Goal: Task Accomplishment & Management: Use online tool/utility

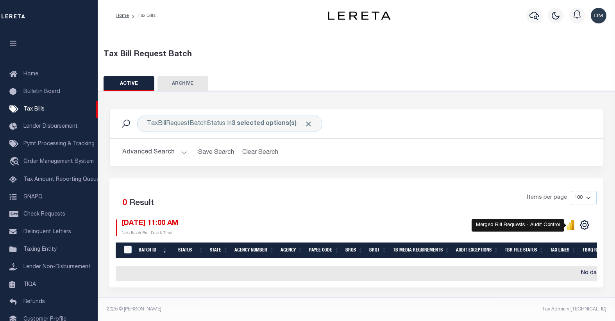
select select
click at [163, 154] on button "Advanced Search" at bounding box center [154, 152] width 65 height 15
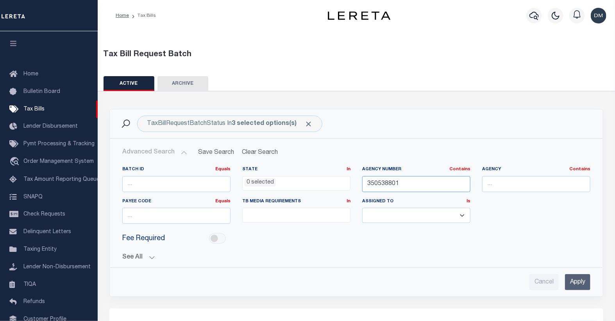
click at [390, 187] on input "350538801" at bounding box center [416, 184] width 108 height 16
type input "421160000"
click at [577, 278] on input "Apply" at bounding box center [577, 282] width 25 height 16
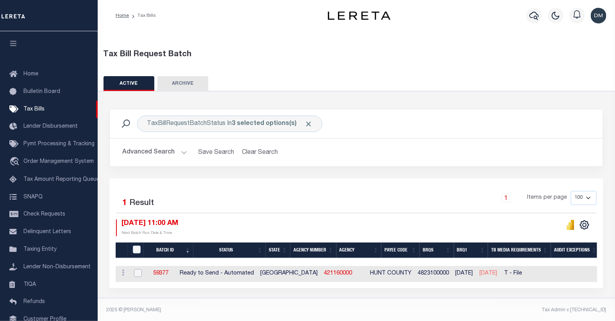
click at [137, 274] on input "checkbox" at bounding box center [138, 273] width 8 height 8
checkbox input "true"
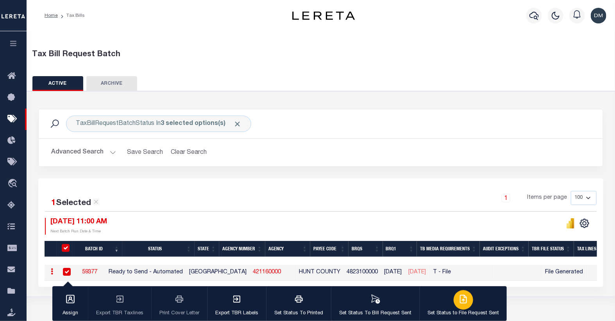
click at [455, 296] on div "button" at bounding box center [464, 301] width 20 height 20
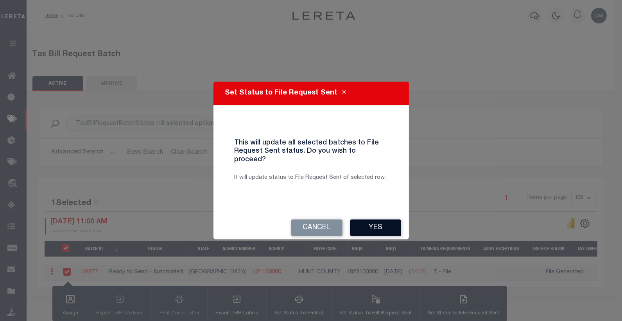
click at [382, 225] on button "Yes" at bounding box center [375, 228] width 51 height 17
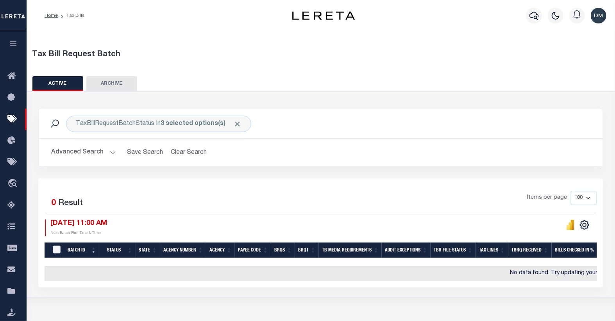
click at [96, 153] on button "Advanced Search" at bounding box center [83, 152] width 65 height 15
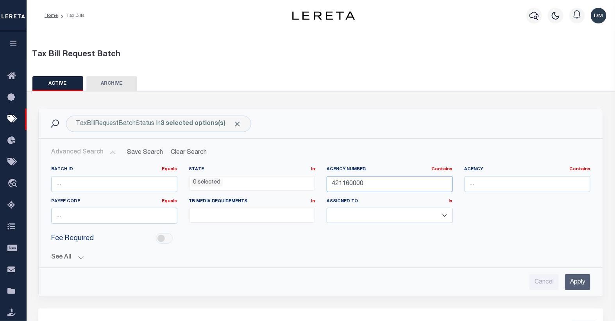
click at [345, 181] on input "421160000" at bounding box center [390, 184] width 126 height 16
type input "450120000"
click at [579, 278] on input "Apply" at bounding box center [577, 282] width 25 height 16
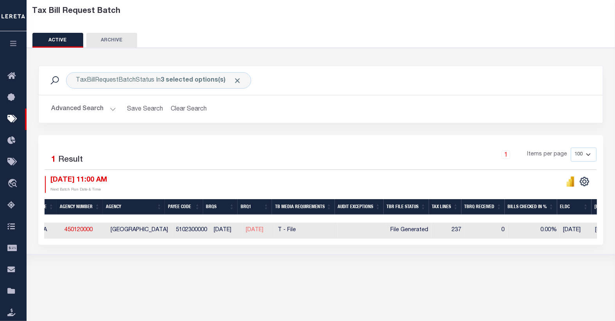
scroll to position [0, 158]
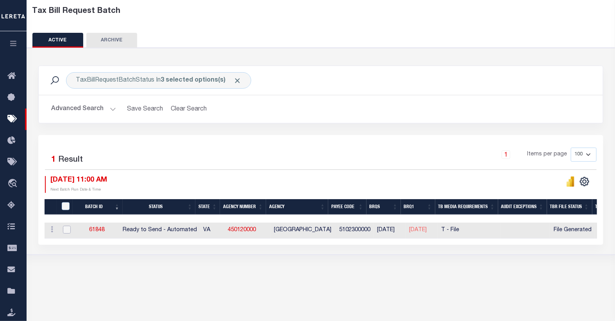
click at [64, 231] on input "checkbox" at bounding box center [67, 230] width 8 height 8
checkbox input "true"
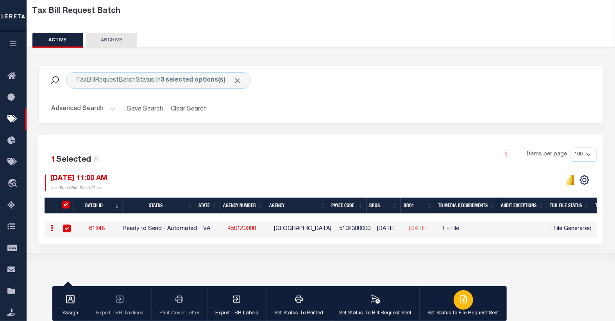
click at [461, 301] on icon "button" at bounding box center [464, 300] width 6 height 8
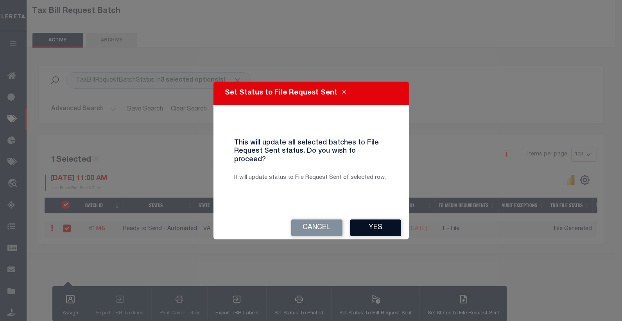
click at [364, 220] on button "Yes" at bounding box center [375, 228] width 51 height 17
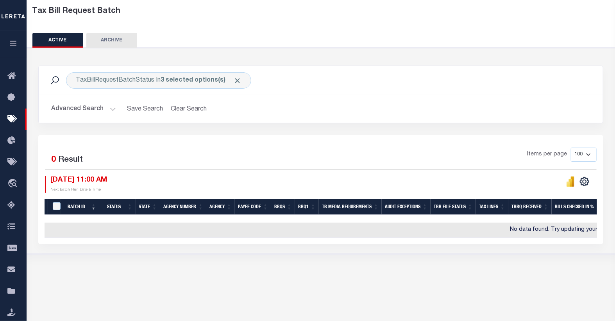
click at [92, 110] on button "Advanced Search" at bounding box center [83, 109] width 65 height 15
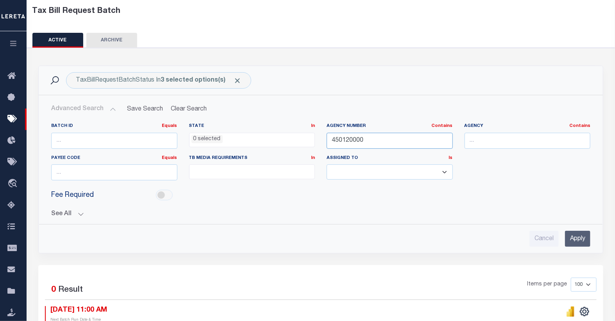
click at [338, 140] on input "450120000" at bounding box center [390, 141] width 126 height 16
type input "420920000"
click at [577, 242] on input "Apply" at bounding box center [577, 239] width 25 height 16
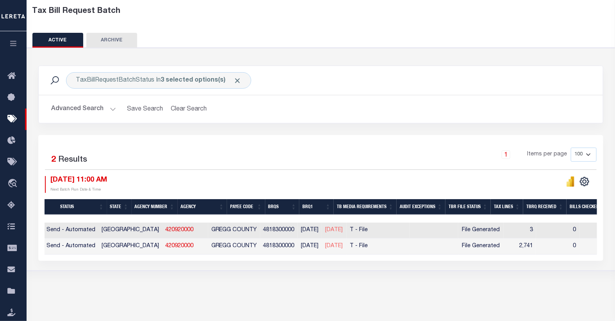
scroll to position [0, 0]
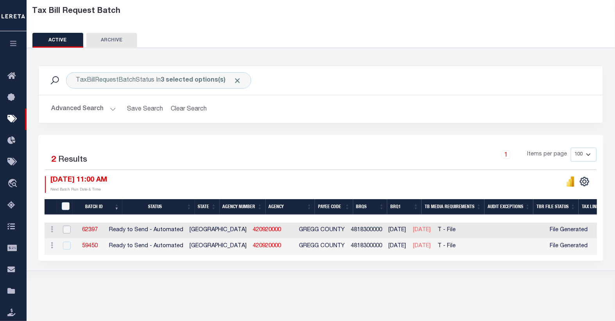
click at [66, 230] on input "checkbox" at bounding box center [67, 230] width 8 height 8
checkbox input "true"
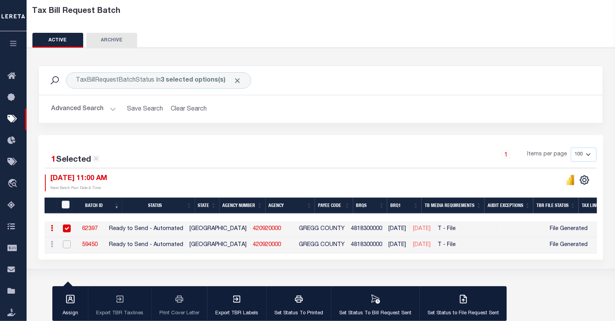
click at [66, 244] on input "checkbox" at bounding box center [67, 245] width 8 height 8
checkbox input "true"
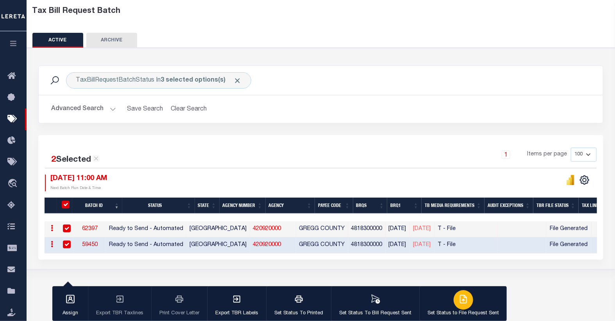
click at [463, 302] on icon "button" at bounding box center [465, 299] width 4 height 6
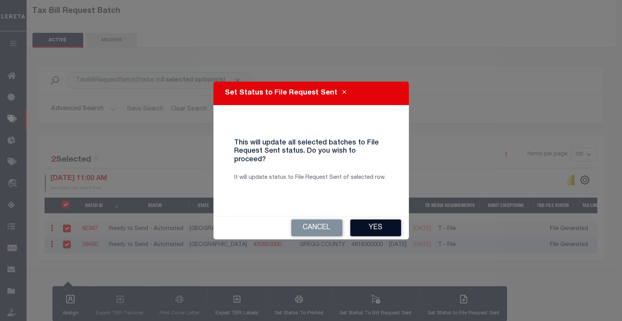
click at [378, 225] on button "Yes" at bounding box center [375, 228] width 51 height 17
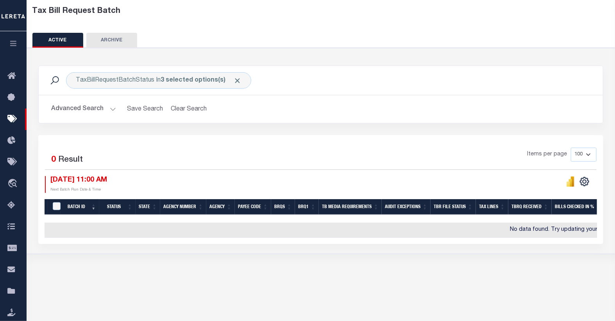
click at [91, 110] on button "Advanced Search" at bounding box center [83, 109] width 65 height 15
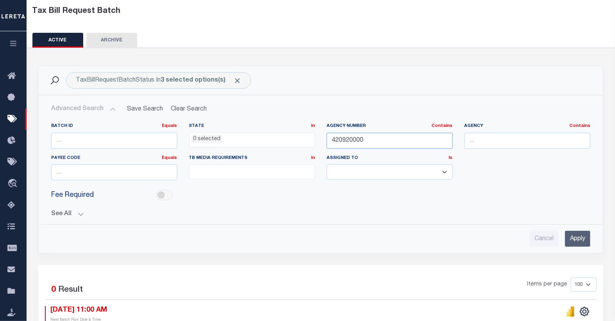
click at [350, 142] on input "420920000" at bounding box center [390, 141] width 126 height 16
type input "04015"
click at [577, 237] on input "Apply" at bounding box center [577, 239] width 25 height 16
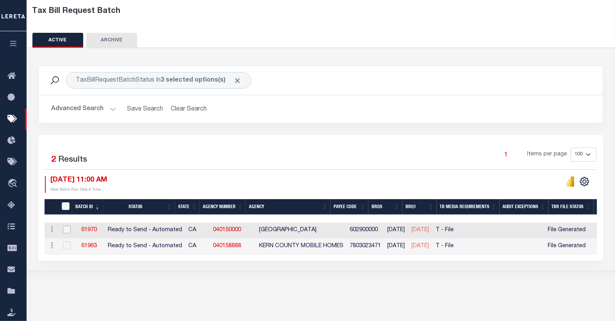
click at [65, 228] on input "checkbox" at bounding box center [67, 230] width 8 height 8
checkbox input "true"
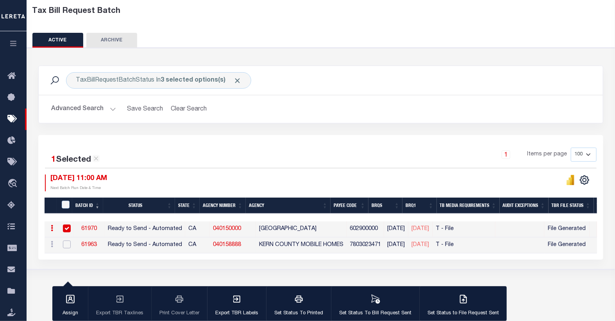
click at [66, 245] on input "checkbox" at bounding box center [67, 245] width 8 height 8
checkbox input "true"
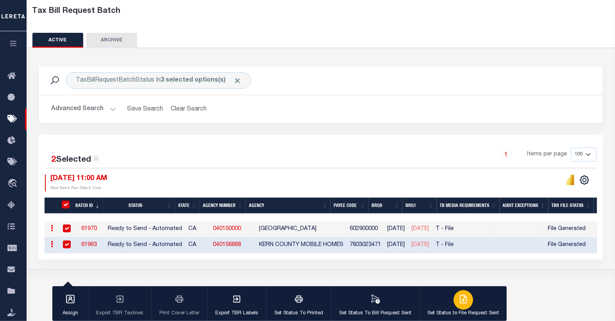
click at [462, 303] on icon "button" at bounding box center [463, 299] width 9 height 9
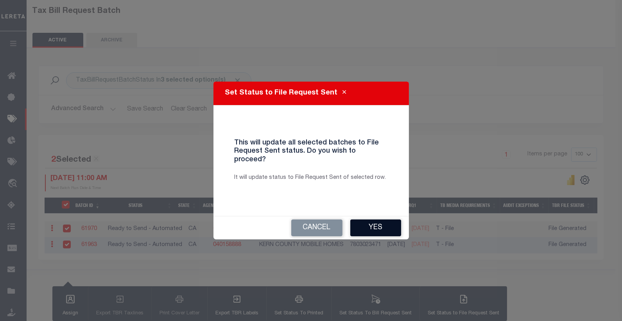
click at [376, 225] on button "Yes" at bounding box center [375, 228] width 51 height 17
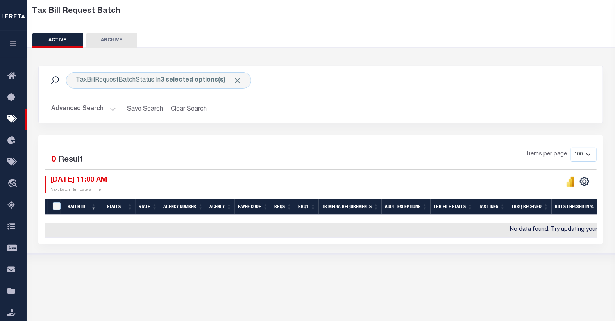
click at [95, 108] on button "Advanced Search" at bounding box center [83, 109] width 65 height 15
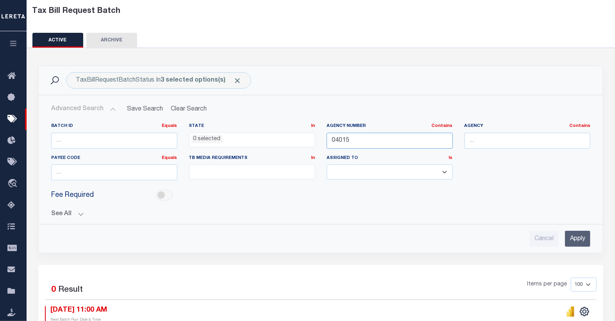
click at [343, 142] on input "04015" at bounding box center [390, 141] width 126 height 16
type input "422200000"
click at [584, 239] on input "Apply" at bounding box center [577, 239] width 25 height 16
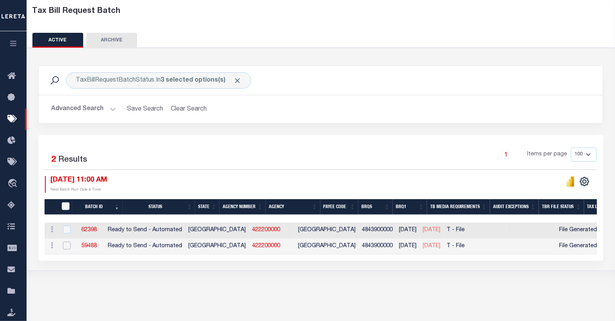
click at [67, 246] on input "checkbox" at bounding box center [67, 246] width 8 height 8
checkbox input "true"
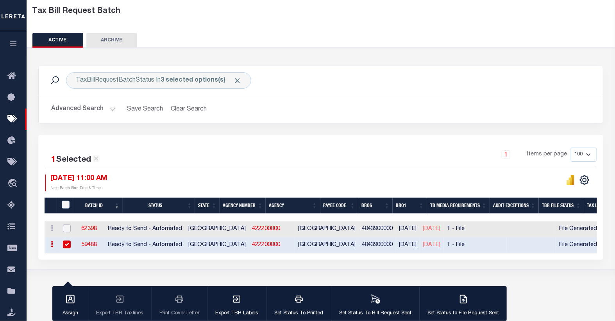
click at [67, 231] on input "checkbox" at bounding box center [67, 229] width 8 height 8
checkbox input "true"
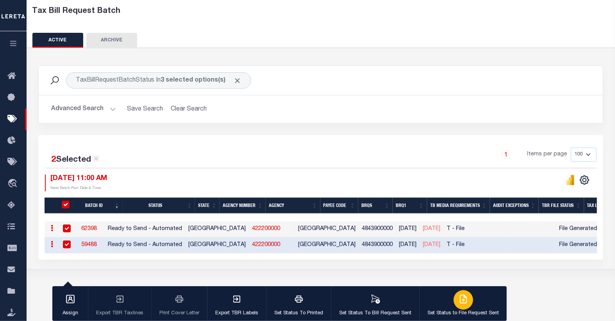
click at [459, 299] on icon "button" at bounding box center [463, 299] width 9 height 9
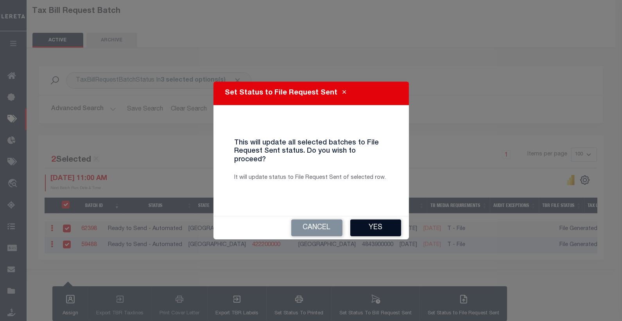
click at [373, 226] on button "Yes" at bounding box center [375, 228] width 51 height 17
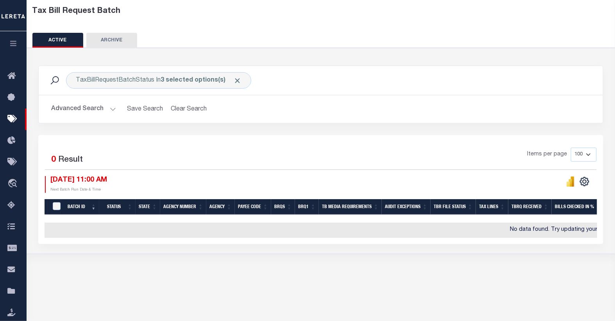
click at [109, 106] on button "Advanced Search" at bounding box center [83, 109] width 65 height 15
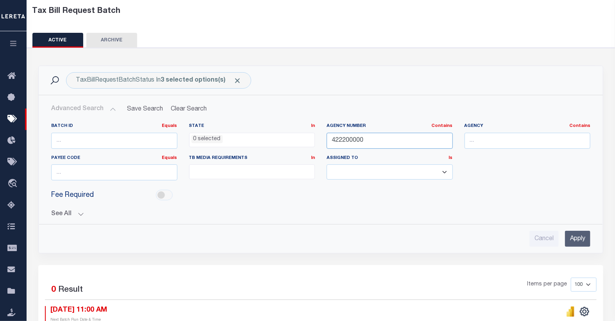
click at [351, 142] on input "422200000" at bounding box center [390, 141] width 126 height 16
type input "410790000"
click at [576, 241] on input "Apply" at bounding box center [577, 239] width 25 height 16
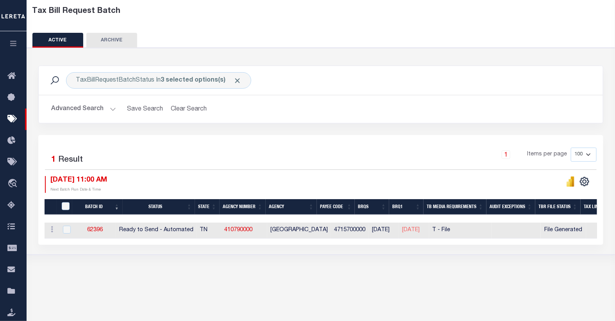
drag, startPoint x: 276, startPoint y: 244, endPoint x: 350, endPoint y: 247, distance: 74.3
click at [350, 245] on div "2 Selected 1 Result 1 Items per page 100 200 500 1000 [DATE] 11:00 AM" at bounding box center [320, 190] width 565 height 110
click at [67, 230] on input "checkbox" at bounding box center [67, 230] width 8 height 8
checkbox input "true"
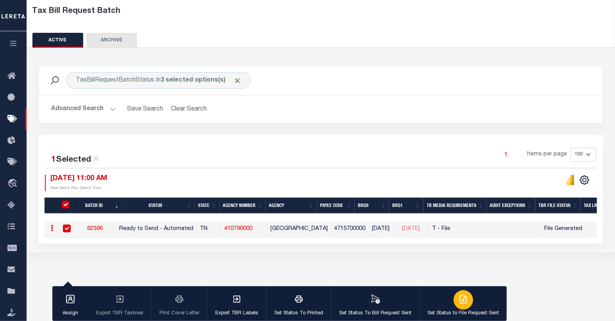
click at [463, 301] on icon "button" at bounding box center [465, 299] width 4 height 6
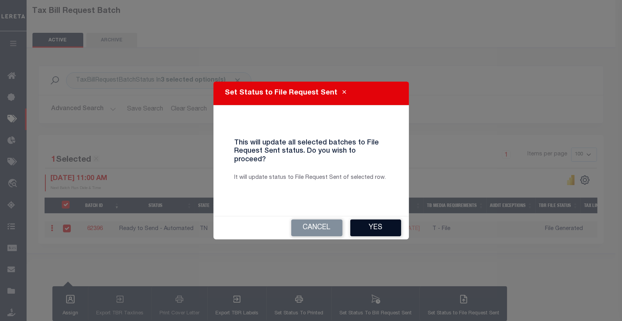
click at [375, 224] on button "Yes" at bounding box center [375, 228] width 51 height 17
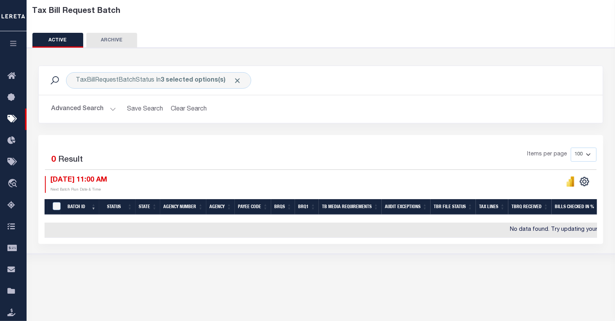
click at [103, 109] on button "Advanced Search" at bounding box center [83, 109] width 65 height 15
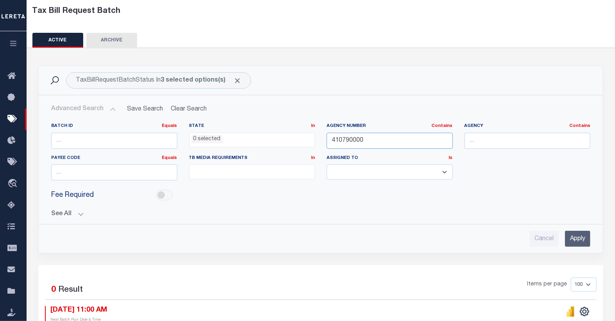
click at [347, 142] on input "410790000" at bounding box center [390, 141] width 126 height 16
type input "42037"
click at [577, 235] on input "Apply" at bounding box center [577, 239] width 25 height 16
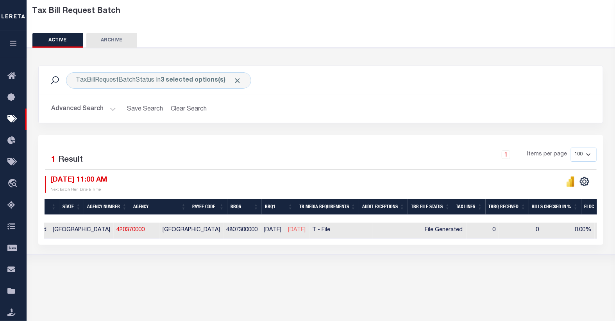
scroll to position [0, 163]
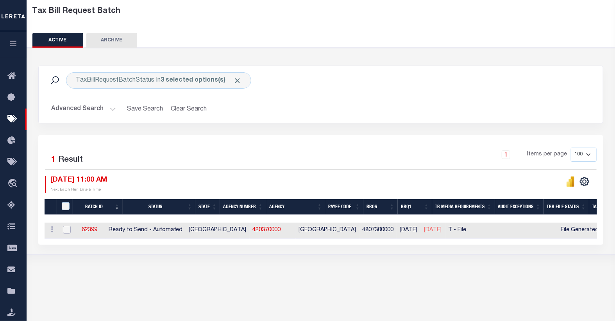
click at [68, 230] on input "checkbox" at bounding box center [67, 230] width 8 height 8
checkbox input "true"
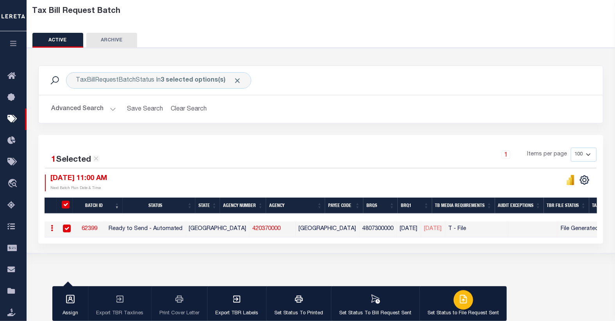
click at [459, 303] on icon "button" at bounding box center [463, 299] width 9 height 9
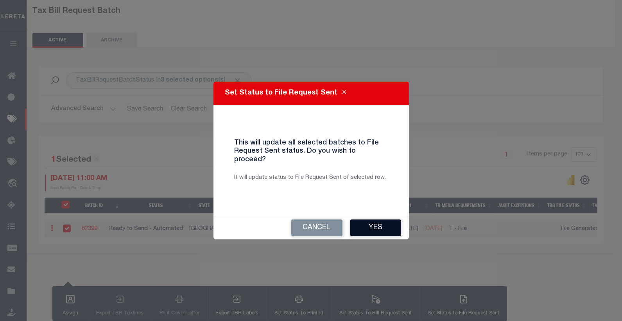
click at [366, 222] on button "Yes" at bounding box center [375, 228] width 51 height 17
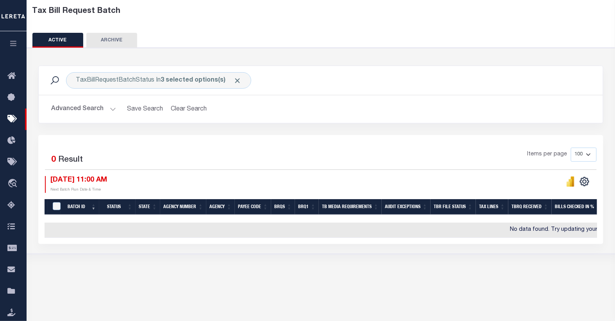
click at [98, 111] on button "Advanced Search" at bounding box center [83, 109] width 65 height 15
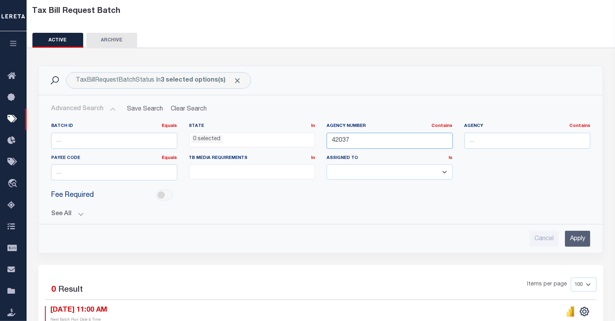
click at [337, 140] on input "42037" at bounding box center [390, 141] width 126 height 16
type input "421020501"
click at [580, 239] on input "Apply" at bounding box center [577, 239] width 25 height 16
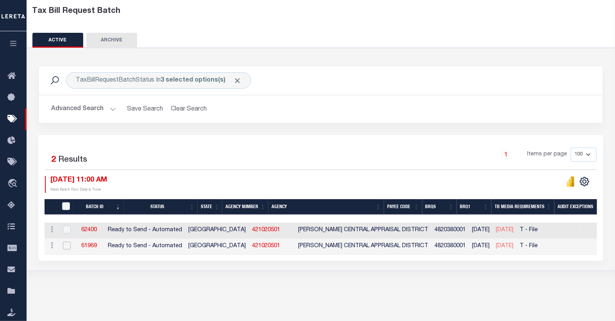
click at [68, 249] on input "checkbox" at bounding box center [67, 246] width 8 height 8
checkbox input "true"
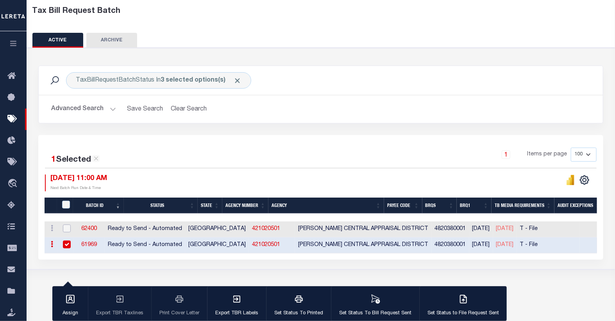
click at [65, 230] on input "checkbox" at bounding box center [67, 229] width 8 height 8
checkbox input "true"
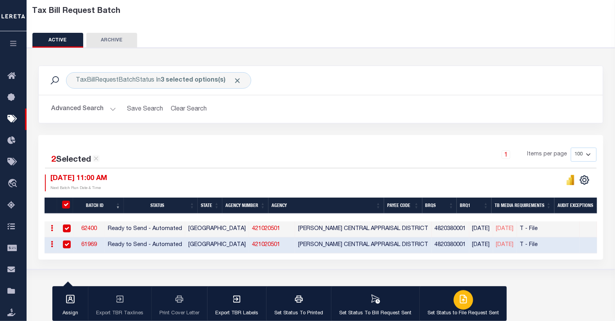
click at [462, 300] on icon "button" at bounding box center [463, 299] width 9 height 9
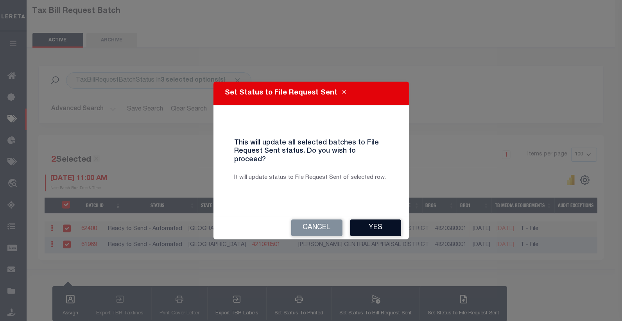
click at [375, 222] on button "Yes" at bounding box center [375, 228] width 51 height 17
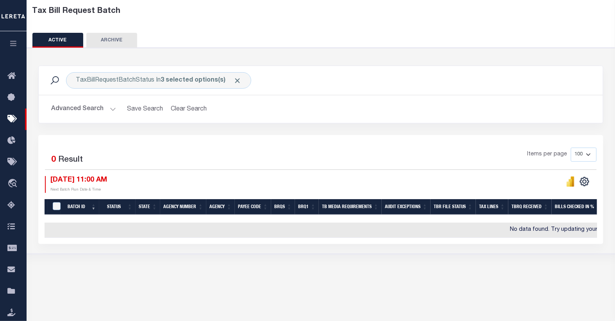
click at [111, 111] on button "Advanced Search" at bounding box center [83, 109] width 65 height 15
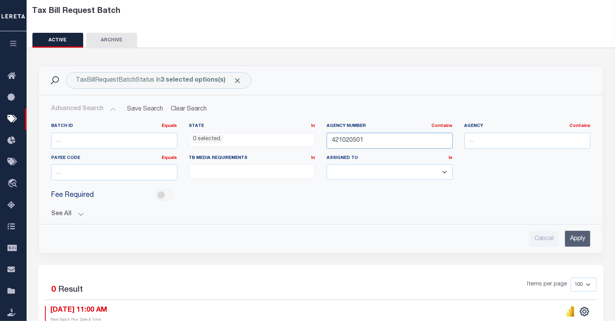
click at [353, 139] on input "421020501" at bounding box center [390, 141] width 126 height 16
click at [579, 241] on input "Apply" at bounding box center [577, 239] width 25 height 16
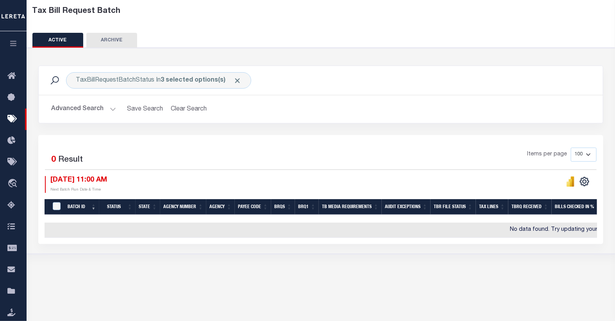
click at [97, 111] on button "Advanced Search" at bounding box center [83, 109] width 65 height 15
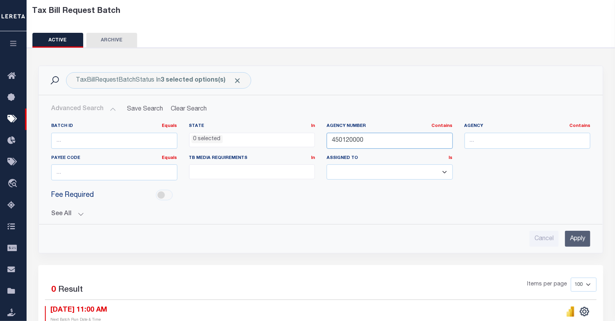
click at [358, 142] on input "450120000" at bounding box center [390, 141] width 126 height 16
click at [585, 241] on input "Apply" at bounding box center [577, 239] width 25 height 16
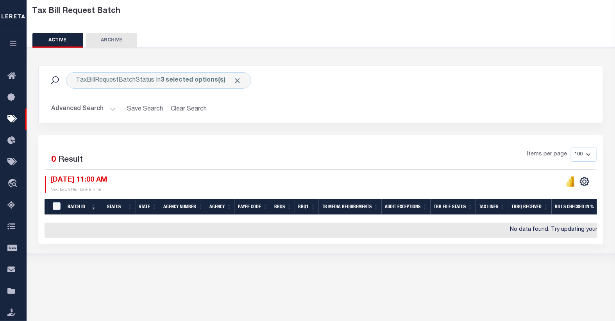
click at [98, 109] on button "Advanced Search" at bounding box center [83, 109] width 65 height 15
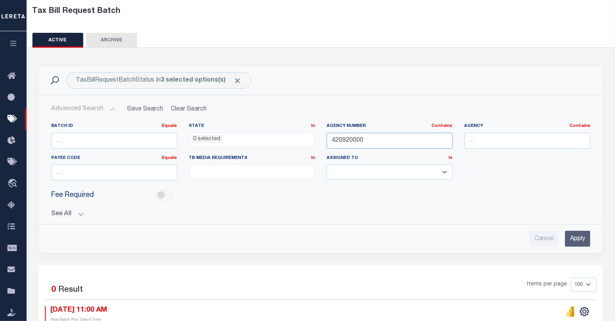
click at [342, 141] on input "420920000" at bounding box center [390, 141] width 126 height 16
type input "421302001"
click at [578, 239] on input "Apply" at bounding box center [577, 239] width 25 height 16
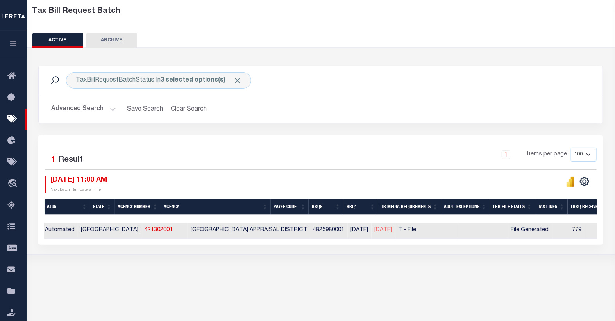
scroll to position [0, 0]
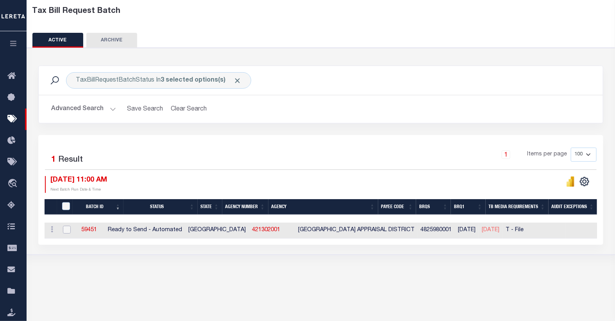
click at [67, 228] on input "checkbox" at bounding box center [67, 230] width 8 height 8
checkbox input "true"
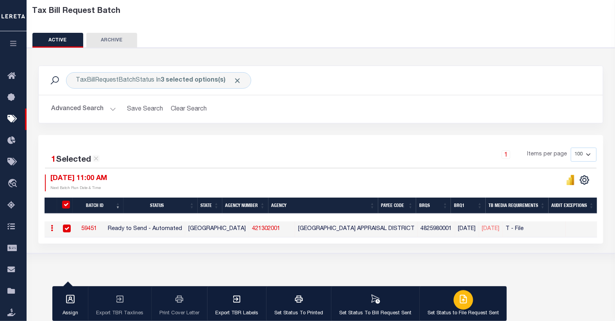
click at [459, 302] on icon "button" at bounding box center [463, 299] width 9 height 9
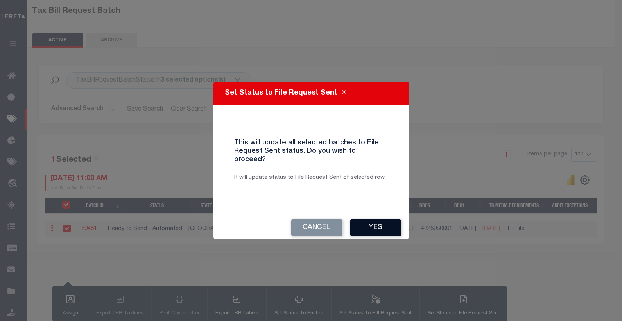
click at [366, 224] on button "Yes" at bounding box center [375, 228] width 51 height 17
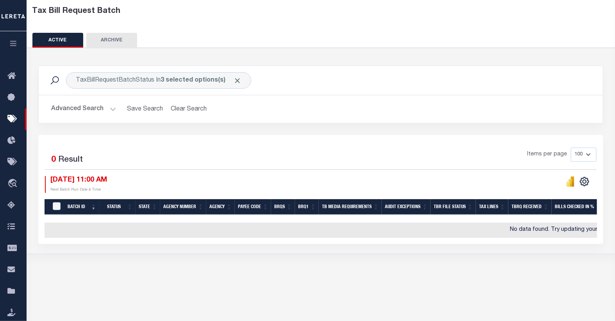
click at [100, 111] on button "Advanced Search" at bounding box center [83, 109] width 65 height 15
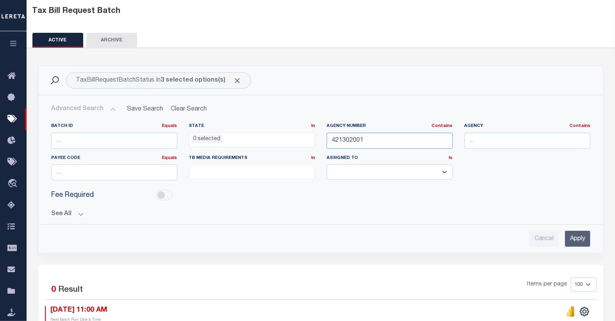
click at [342, 139] on input "421302001" at bounding box center [390, 141] width 126 height 16
type input "421492001"
click at [581, 237] on input "Apply" at bounding box center [577, 239] width 25 height 16
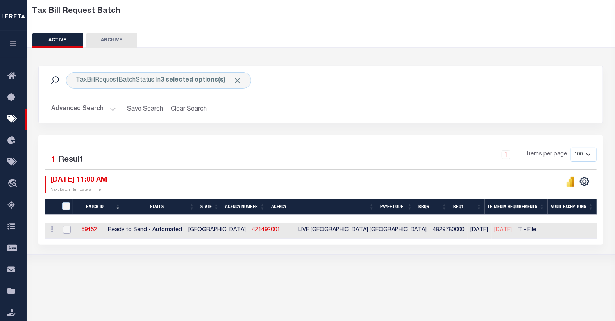
click at [66, 232] on input "checkbox" at bounding box center [67, 230] width 8 height 8
checkbox input "true"
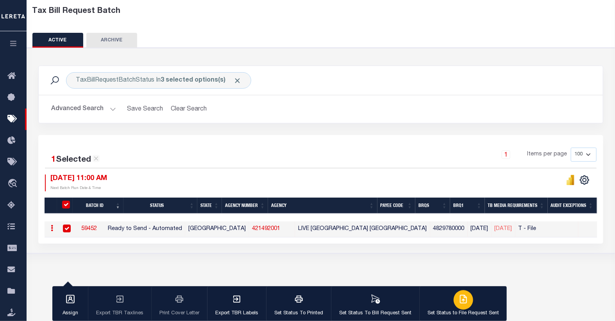
click at [463, 298] on icon "button" at bounding box center [465, 299] width 4 height 6
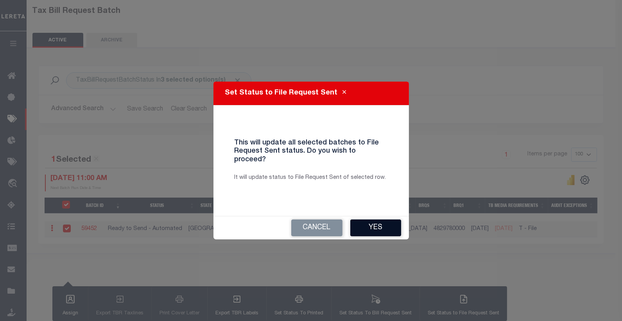
click at [369, 225] on button "Yes" at bounding box center [375, 228] width 51 height 17
